Goal: Task Accomplishment & Management: Complete application form

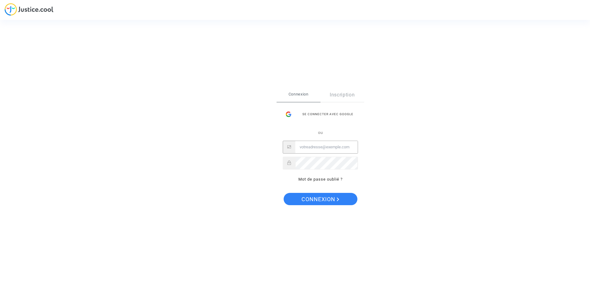
click at [309, 149] on input "Email" at bounding box center [326, 147] width 62 height 12
type input "[EMAIL_ADDRESS][DOMAIN_NAME]"
click at [284, 193] on button "Connexion" at bounding box center [321, 199] width 74 height 12
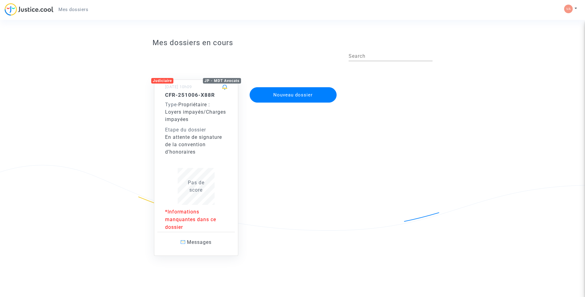
click at [192, 104] on span "Propriétaire : Loyers impayés/Charges impayées" at bounding box center [195, 112] width 61 height 21
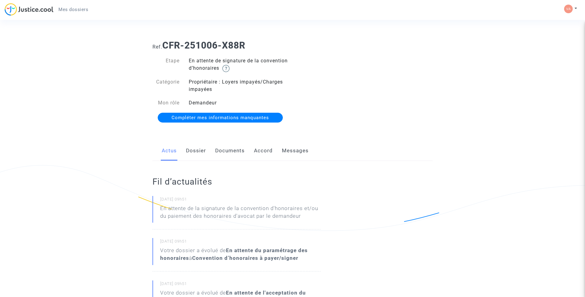
click at [196, 148] on link "Dossier" at bounding box center [196, 151] width 20 height 20
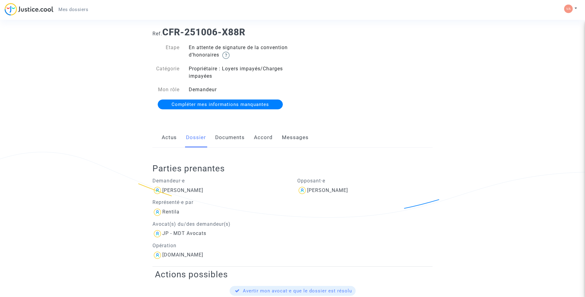
scroll to position [13, 0]
click at [230, 57] on img at bounding box center [225, 55] width 7 height 7
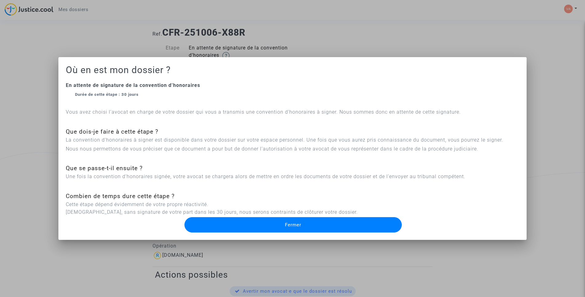
click at [275, 225] on button "Fermer" at bounding box center [292, 224] width 217 height 15
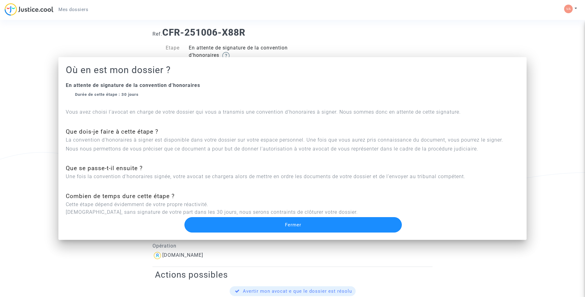
scroll to position [13, 0]
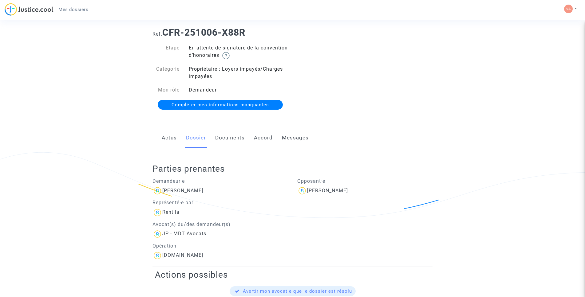
click at [220, 140] on link "Documents" at bounding box center [230, 138] width 30 height 20
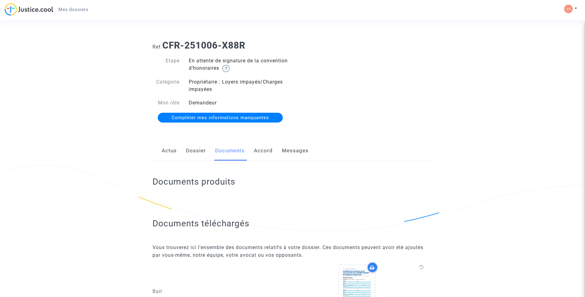
click at [261, 149] on link "Accord" at bounding box center [263, 151] width 19 height 20
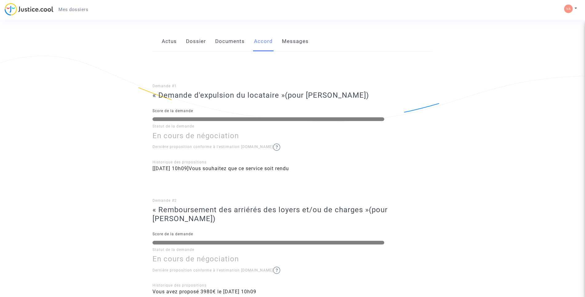
scroll to position [106, 0]
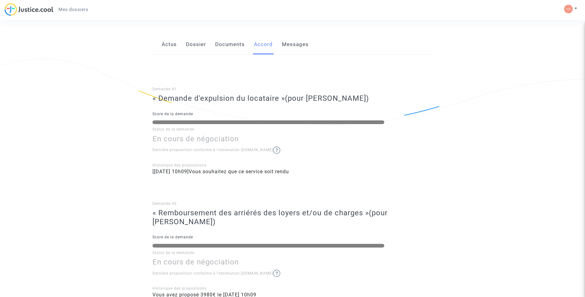
click at [295, 43] on link "Messages" at bounding box center [295, 44] width 27 height 20
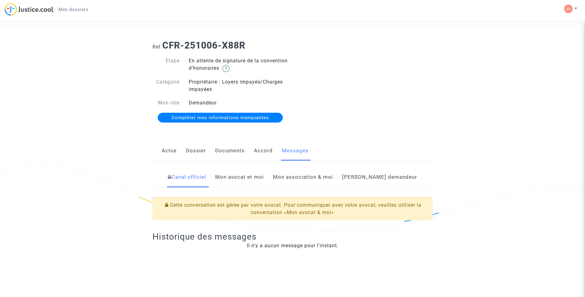
click at [255, 179] on link "Mon avocat et moi" at bounding box center [239, 177] width 49 height 20
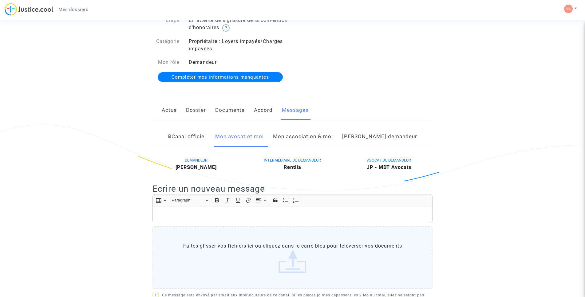
scroll to position [39, 0]
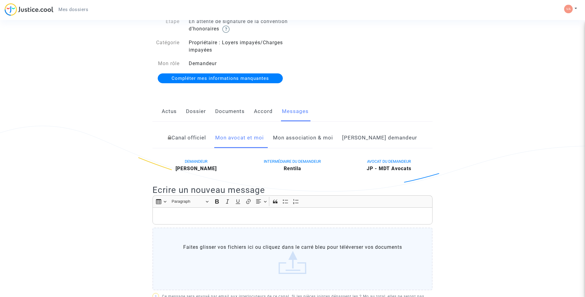
click at [373, 139] on link "Côté demandeur" at bounding box center [379, 138] width 75 height 20
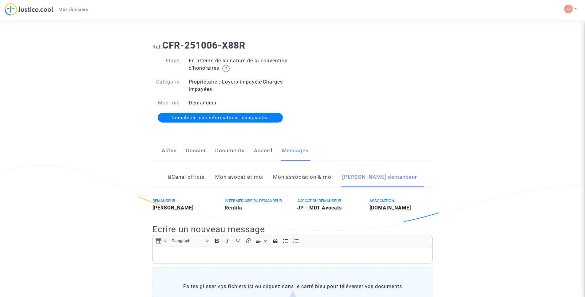
click at [210, 119] on span "Compléter mes informations manquantes" at bounding box center [220, 118] width 97 height 6
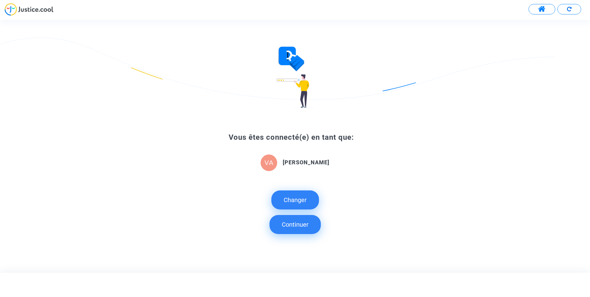
click at [295, 227] on button "Continuer" at bounding box center [295, 224] width 51 height 19
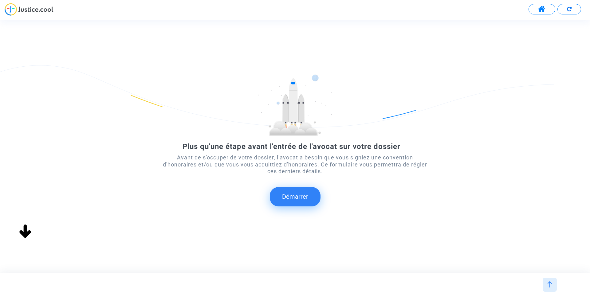
click at [292, 198] on button "Démarrer" at bounding box center [295, 196] width 51 height 19
